Goal: Entertainment & Leisure: Consume media (video, audio)

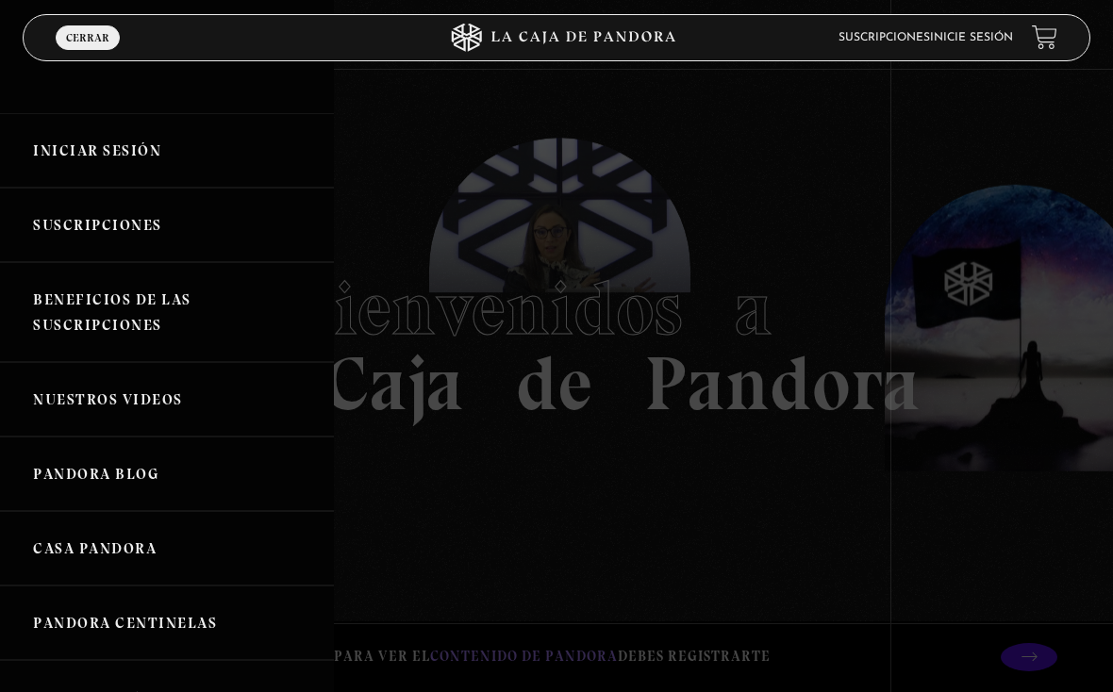
click at [139, 153] on link "Iniciar Sesión" at bounding box center [167, 150] width 334 height 75
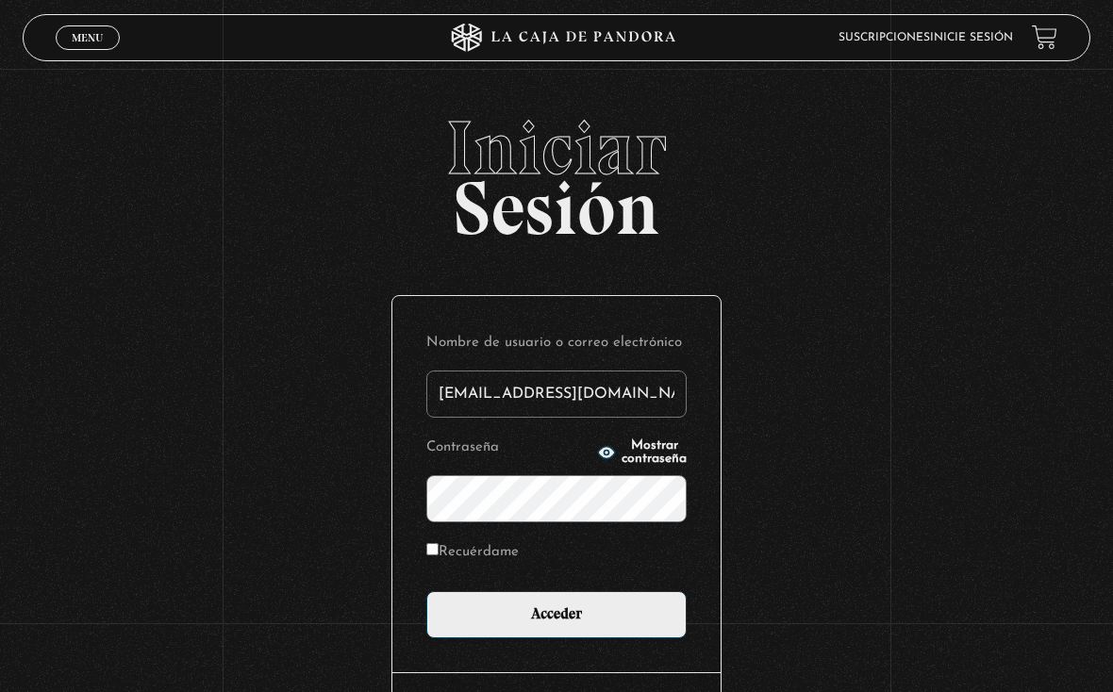
type input "drivasesquivel@gmail.com"
click at [557, 620] on input "Acceder" at bounding box center [556, 615] width 260 height 47
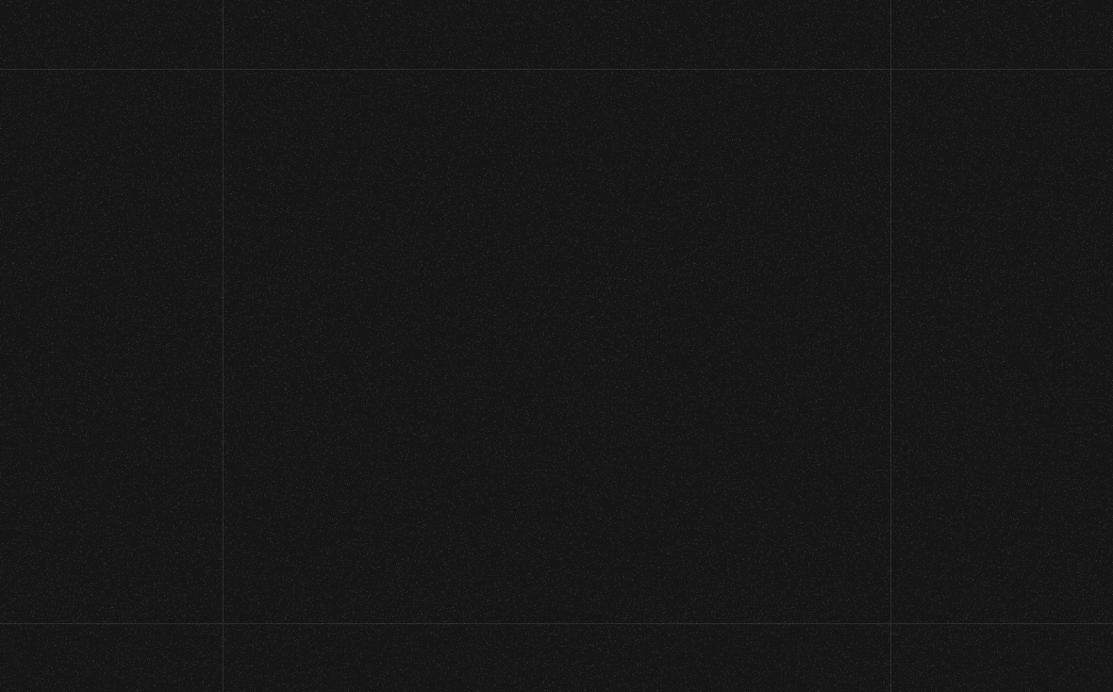
click at [559, 624] on div "Menu Cerrar DANIELA MICHELLE RIVAS ESQUIVEL En vivos Pandora Centinelas Mi cuen…" at bounding box center [556, 564] width 1113 height 991
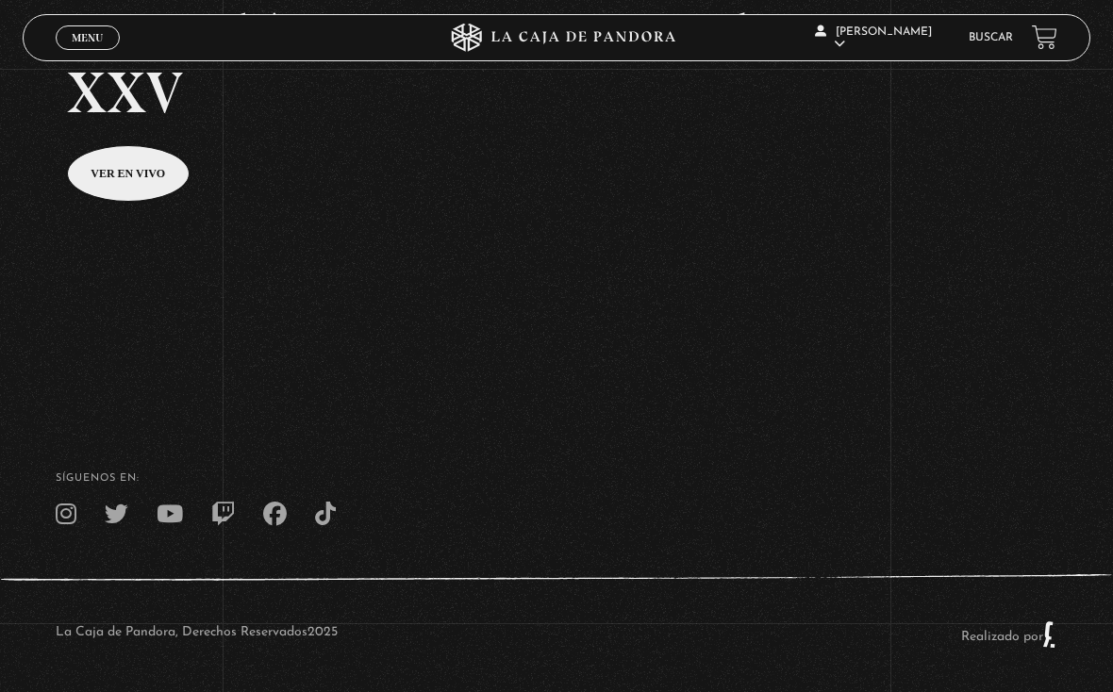
scroll to position [362, 0]
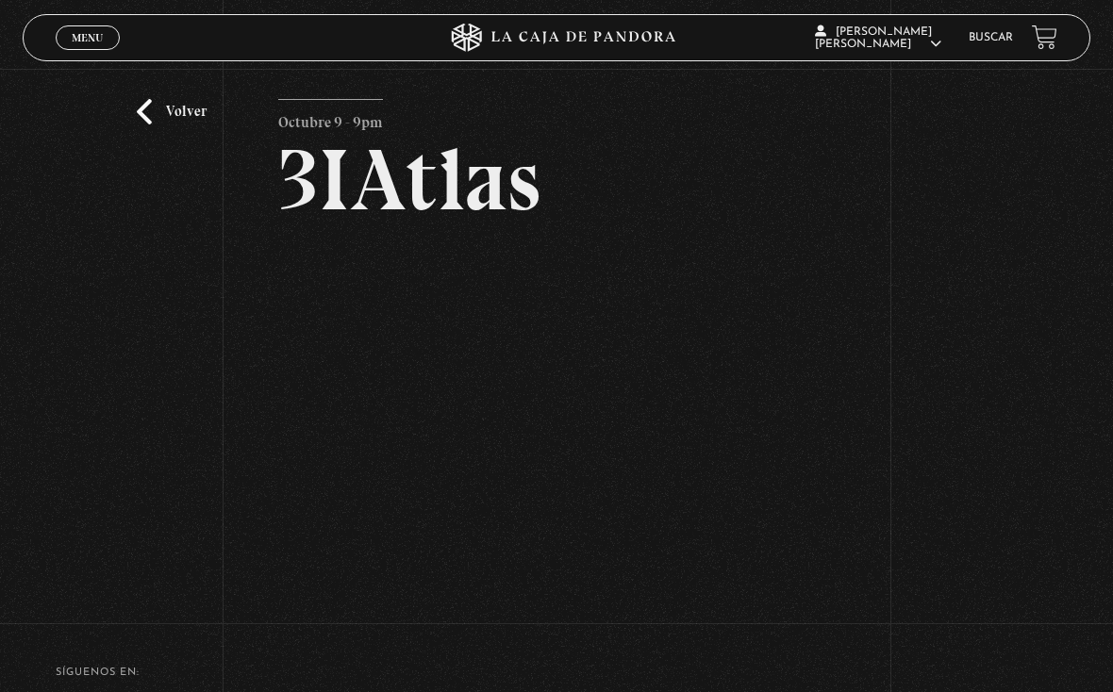
scroll to position [46, 0]
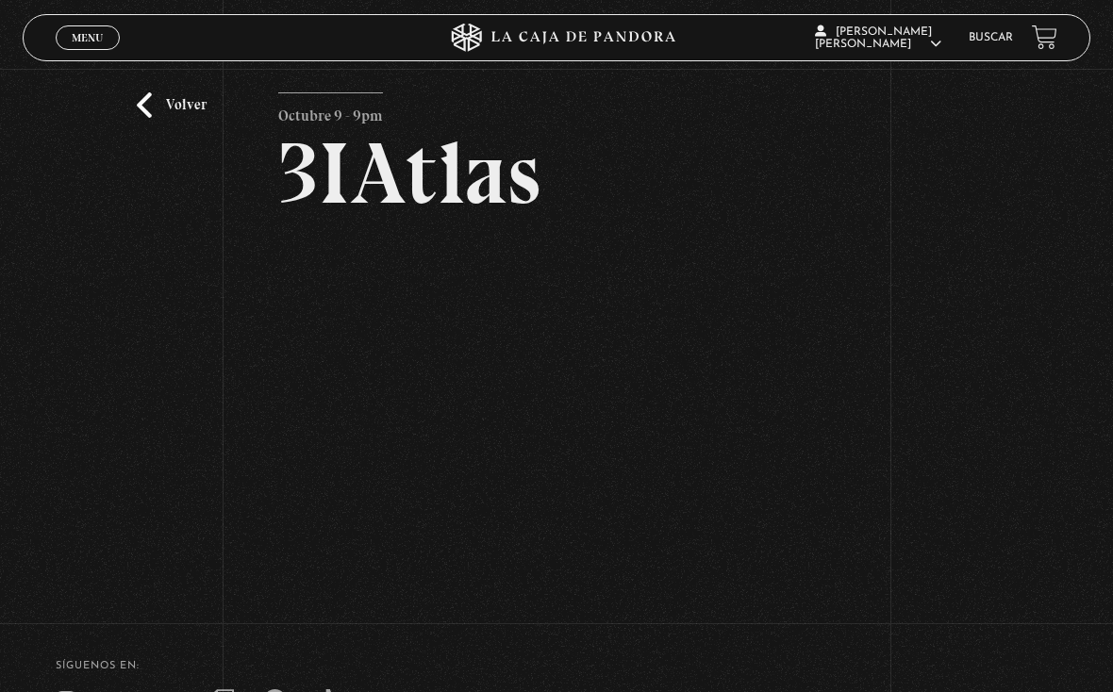
click at [192, 101] on link "Volver" at bounding box center [172, 104] width 70 height 25
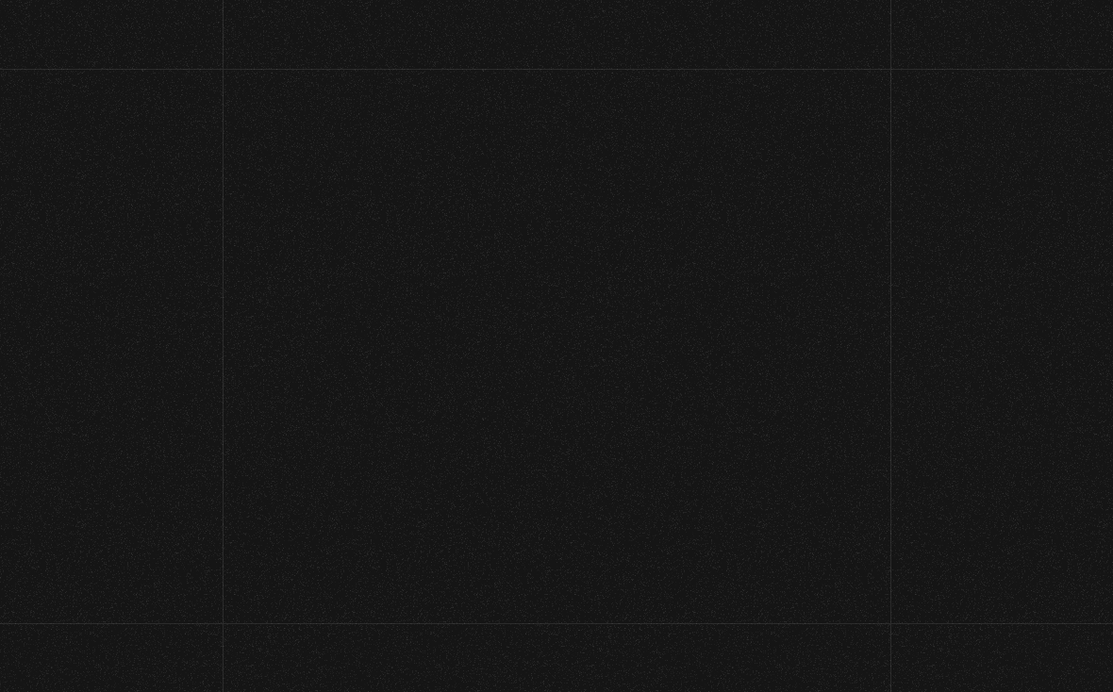
scroll to position [390, 0]
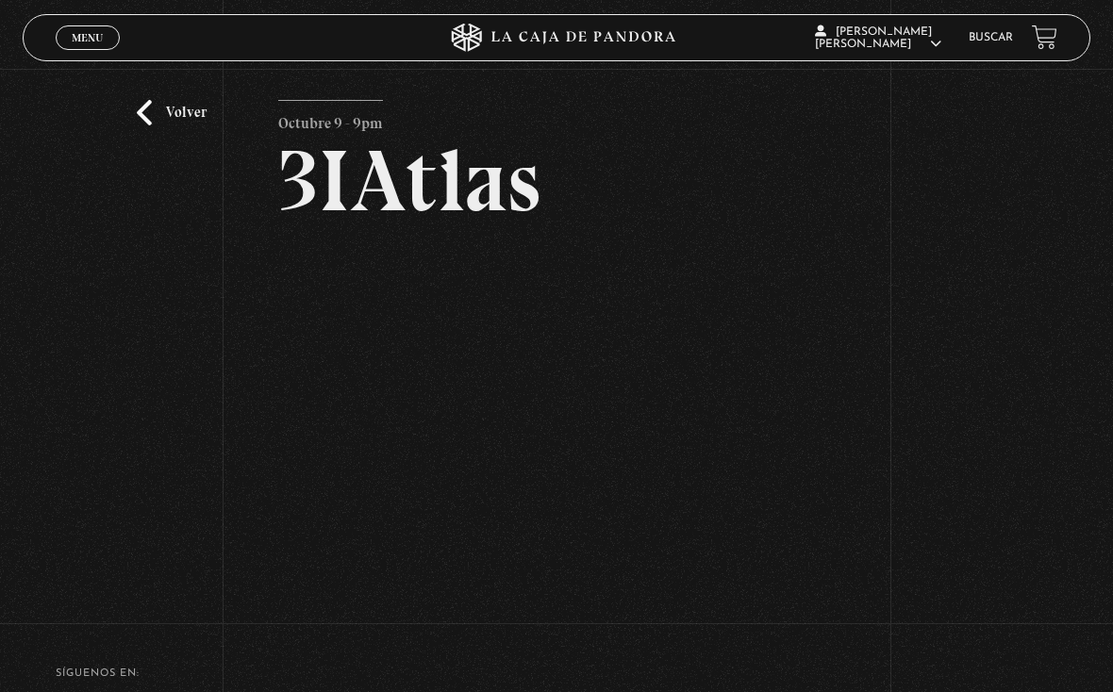
scroll to position [37, 0]
click at [205, 125] on link "Volver" at bounding box center [172, 114] width 70 height 25
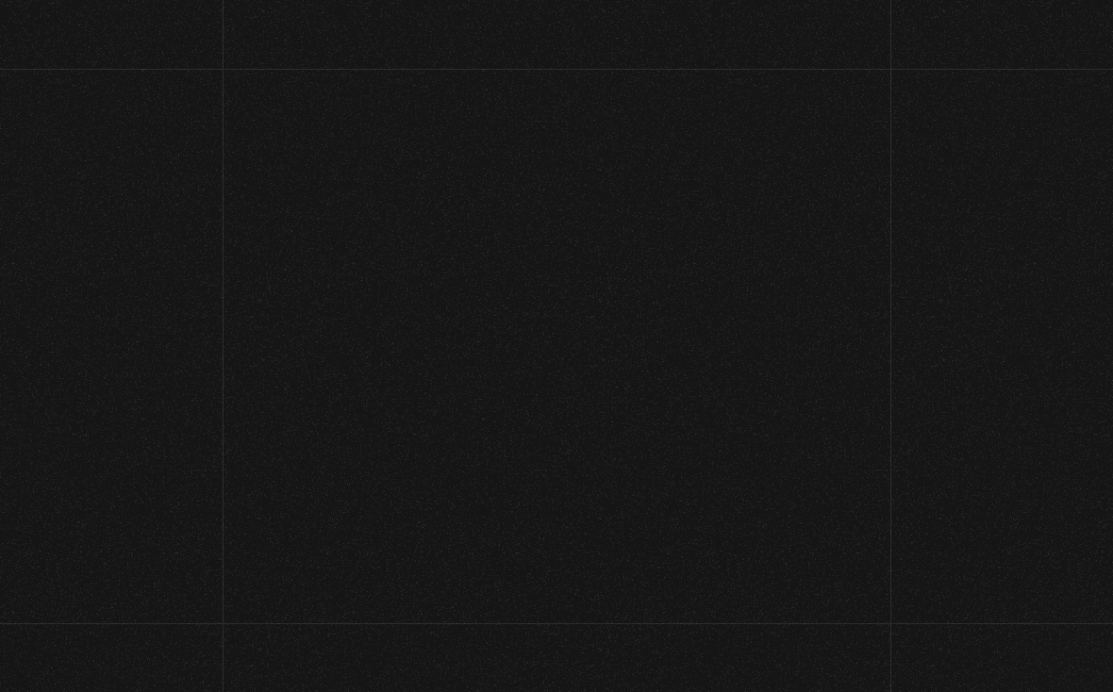
scroll to position [390, 0]
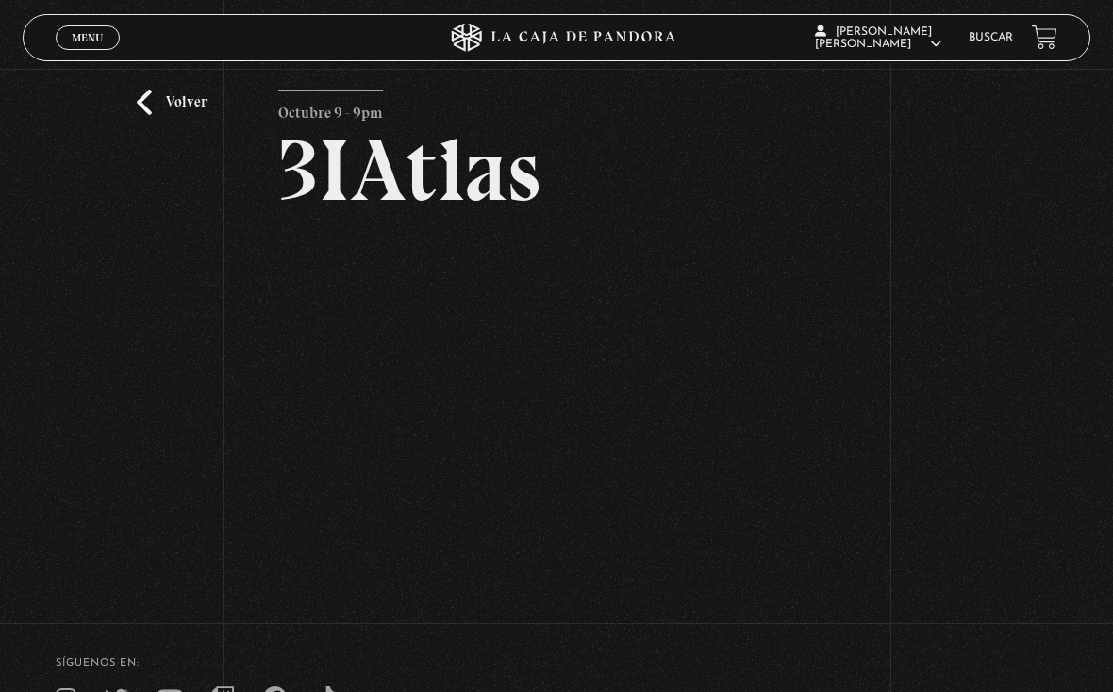
scroll to position [40, 0]
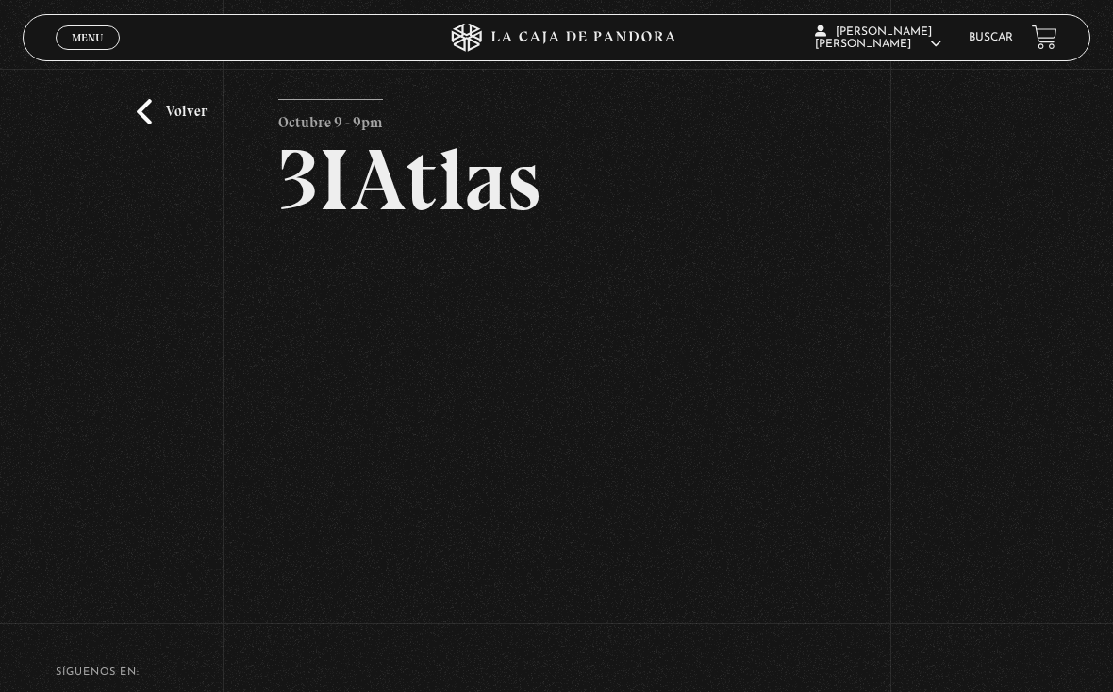
click at [200, 100] on div "Volver Octubre 9 - 9pm 3IAtlas" at bounding box center [556, 315] width 1113 height 573
click at [168, 115] on link "Volver" at bounding box center [172, 111] width 70 height 25
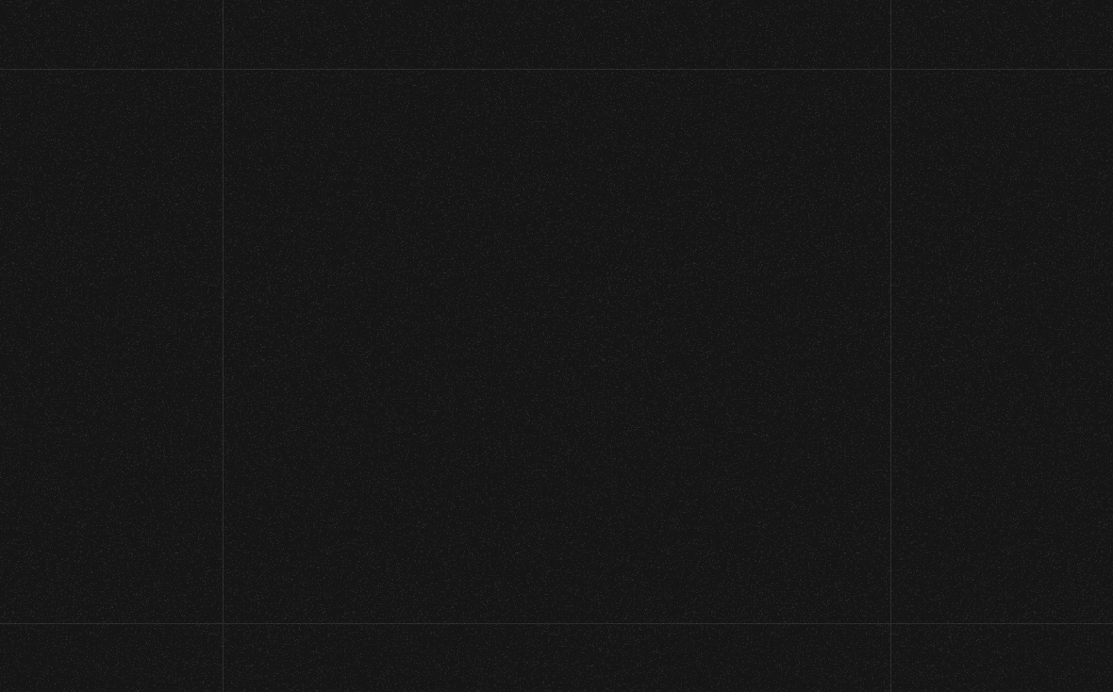
scroll to position [390, 0]
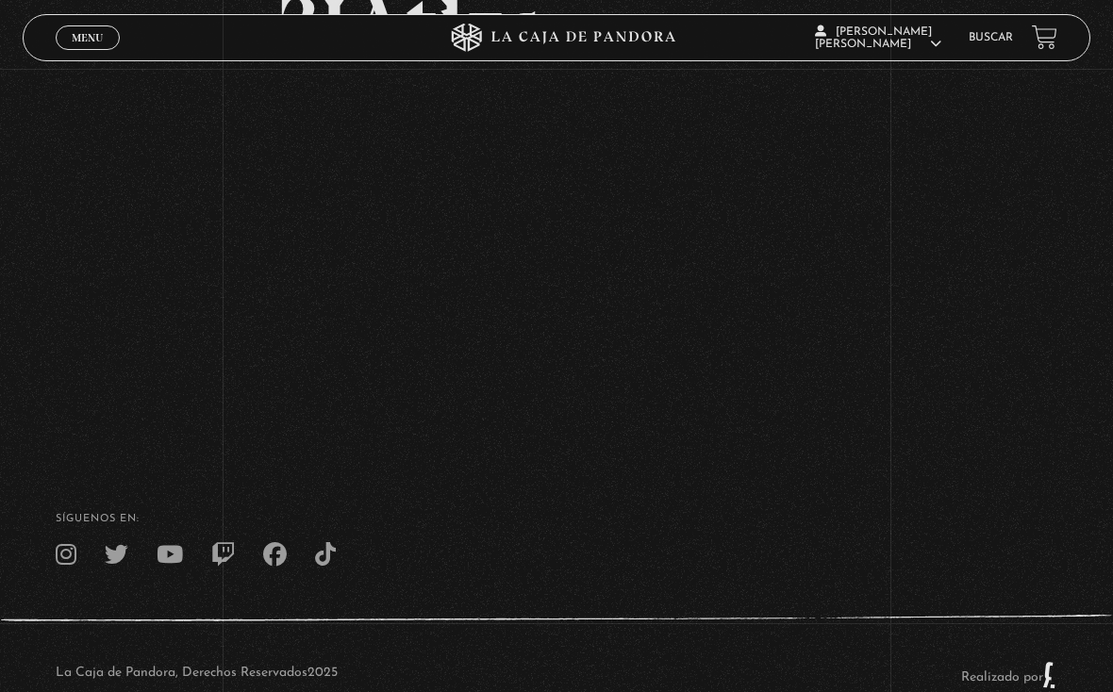
scroll to position [188, 0]
